Goal: Transaction & Acquisition: Purchase product/service

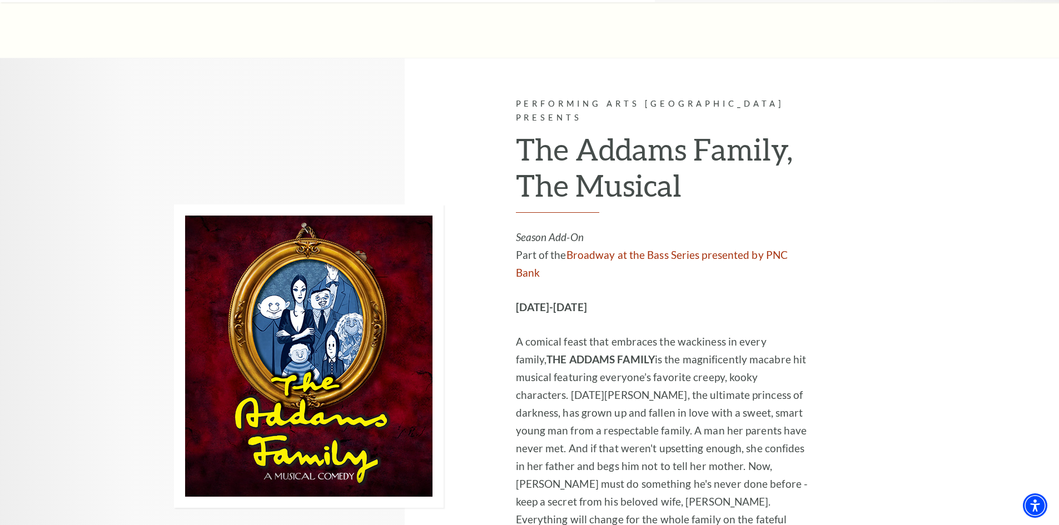
scroll to position [2057, 0]
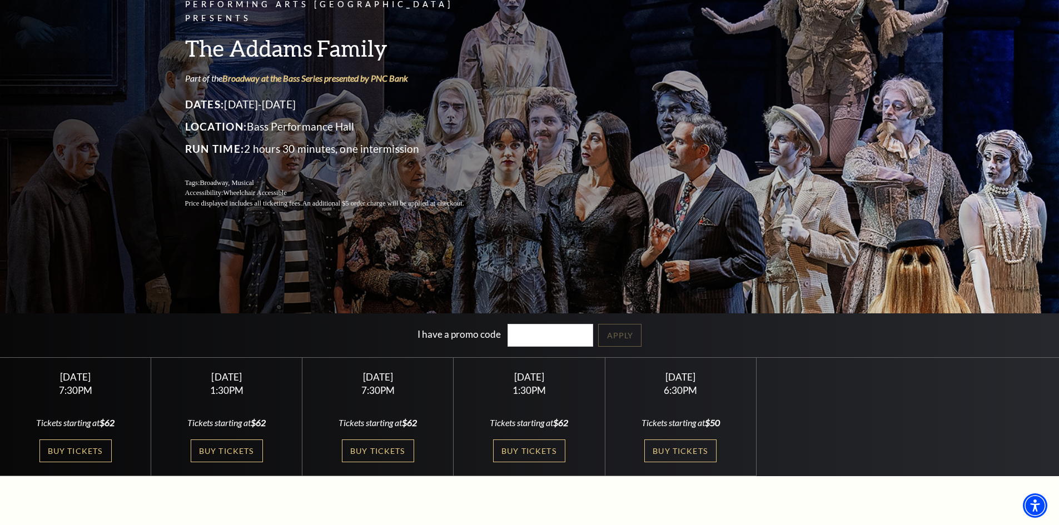
scroll to position [111, 0]
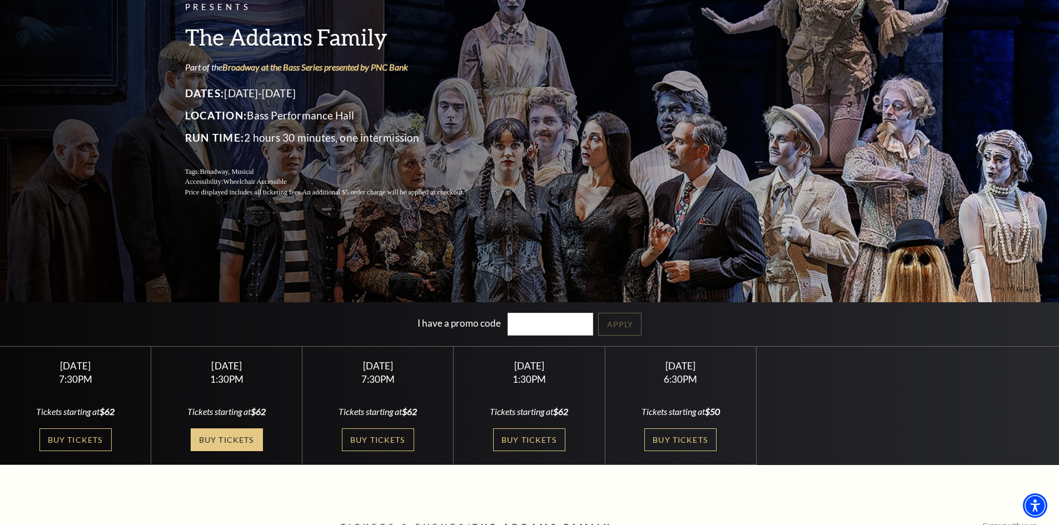
click at [231, 437] on link "Buy Tickets" at bounding box center [227, 440] width 72 height 23
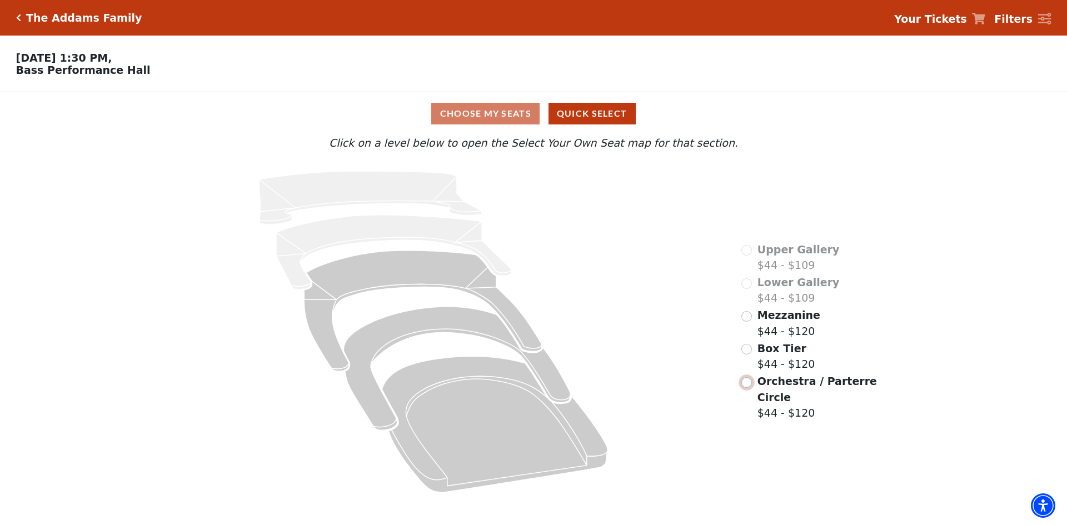
click at [747, 377] on input "Orchestra / Parterre Circle$44 - $120\a" at bounding box center [747, 382] width 11 height 11
